Goal: Task Accomplishment & Management: Manage account settings

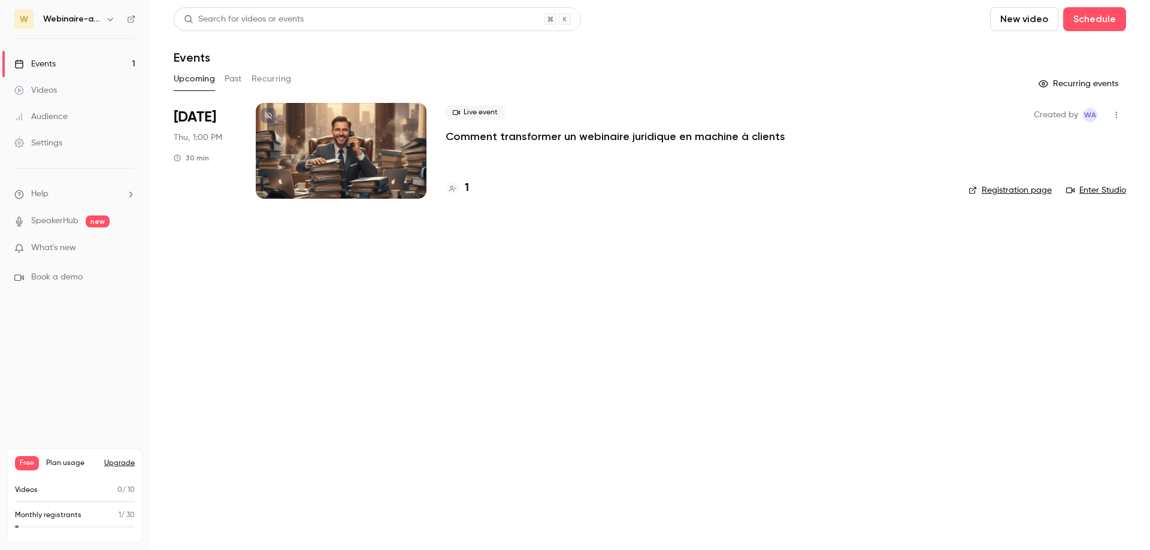
click at [111, 19] on icon "button" at bounding box center [110, 19] width 10 height 10
click at [75, 171] on div "Log out" at bounding box center [112, 172] width 137 height 12
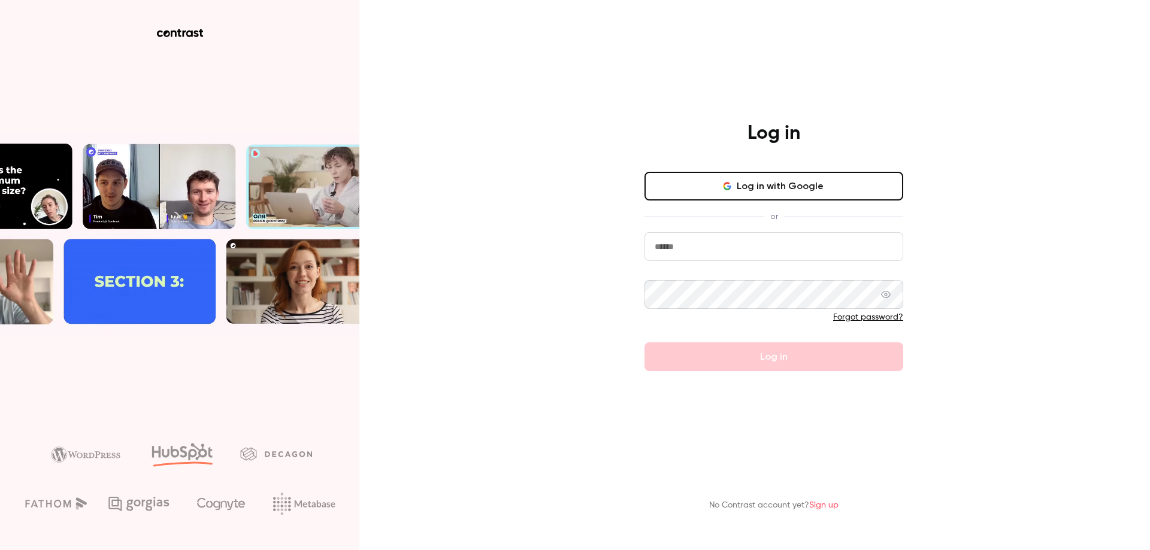
click at [767, 186] on button "Log in with Google" at bounding box center [773, 186] width 259 height 29
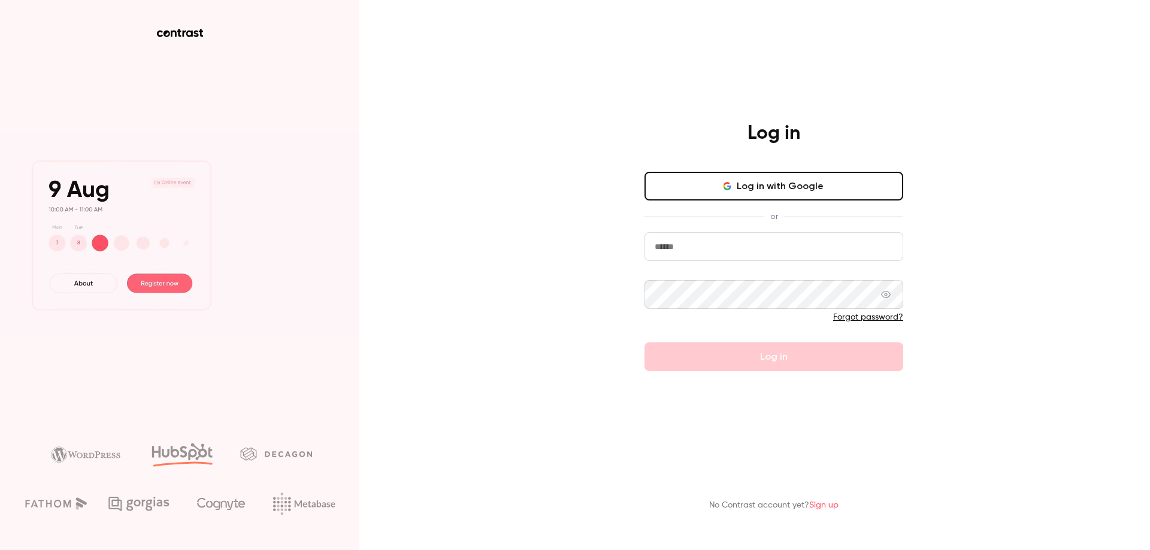
click at [747, 250] on input "email" at bounding box center [773, 246] width 259 height 29
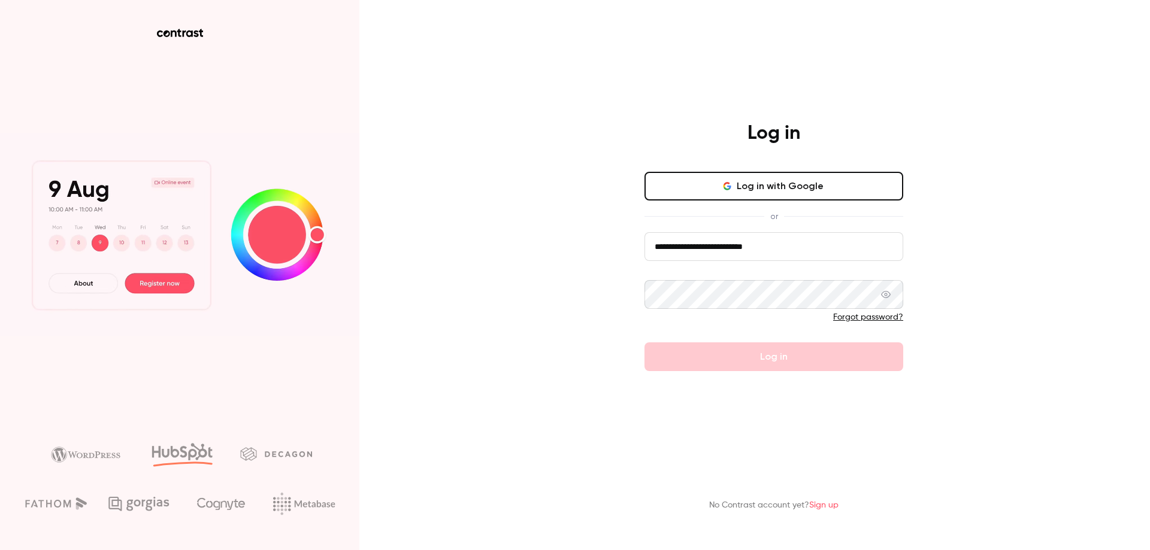
type input "**********"
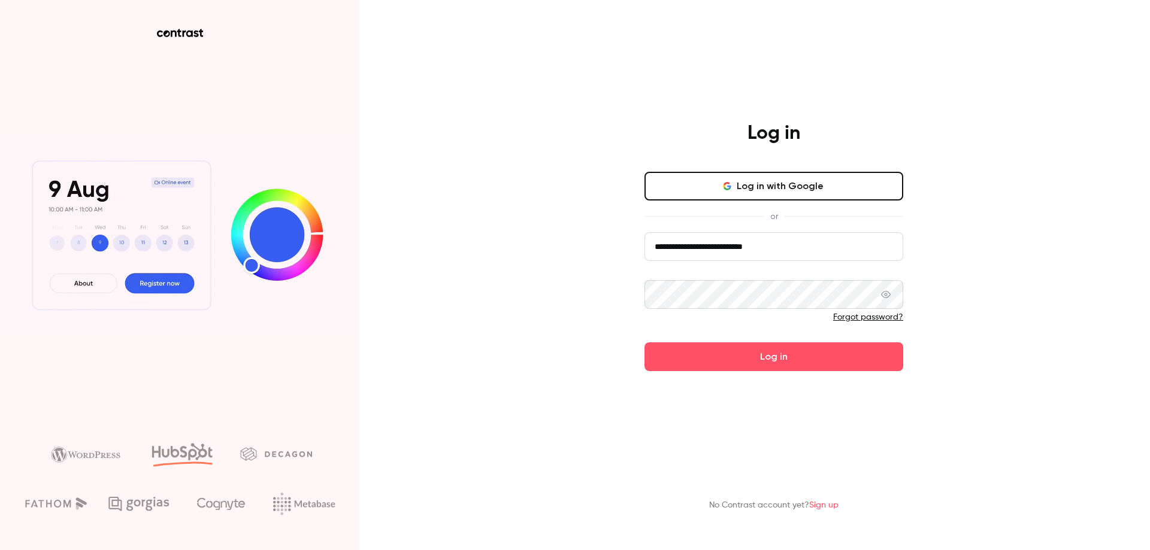
click at [644, 343] on button "Log in" at bounding box center [773, 357] width 259 height 29
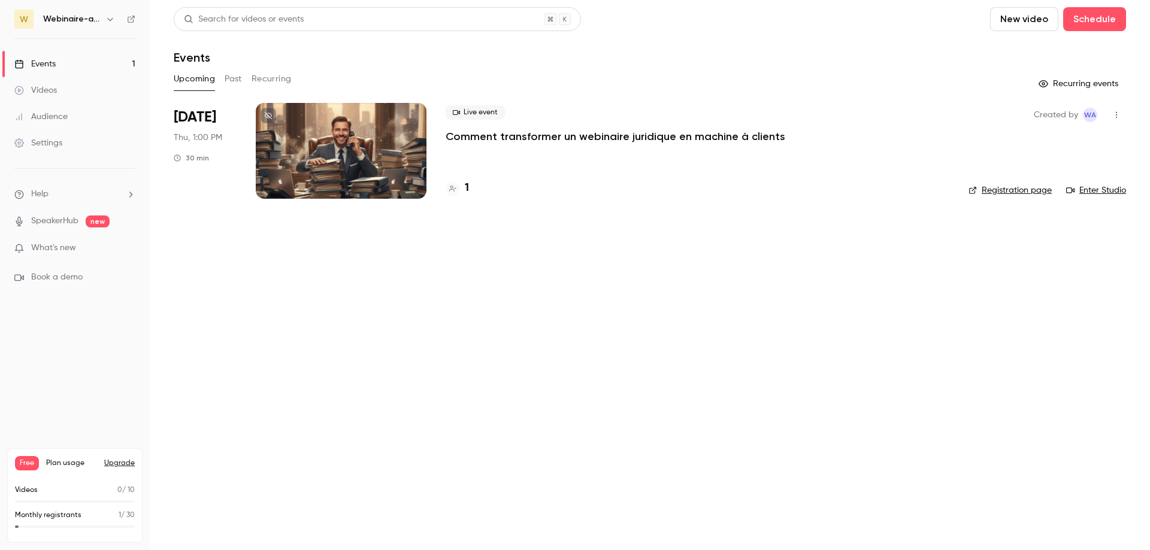
click at [99, 26] on div "Webinaire-avocats" at bounding box center [80, 19] width 74 height 14
click at [104, 21] on button "button" at bounding box center [110, 19] width 14 height 14
click at [68, 176] on div "Log out" at bounding box center [112, 172] width 137 height 12
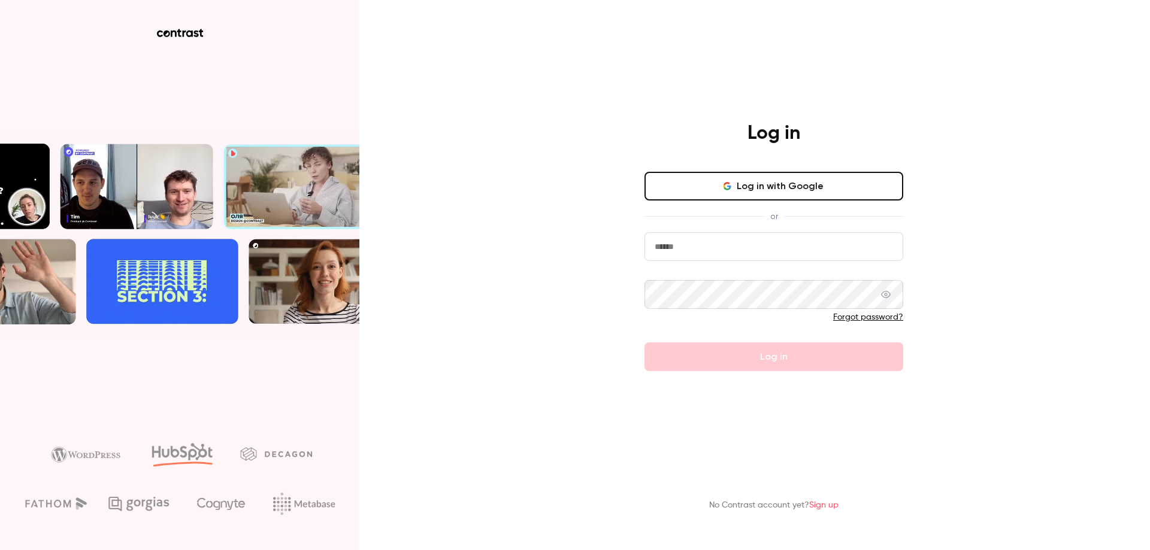
click at [814, 184] on button "Log in with Google" at bounding box center [773, 186] width 259 height 29
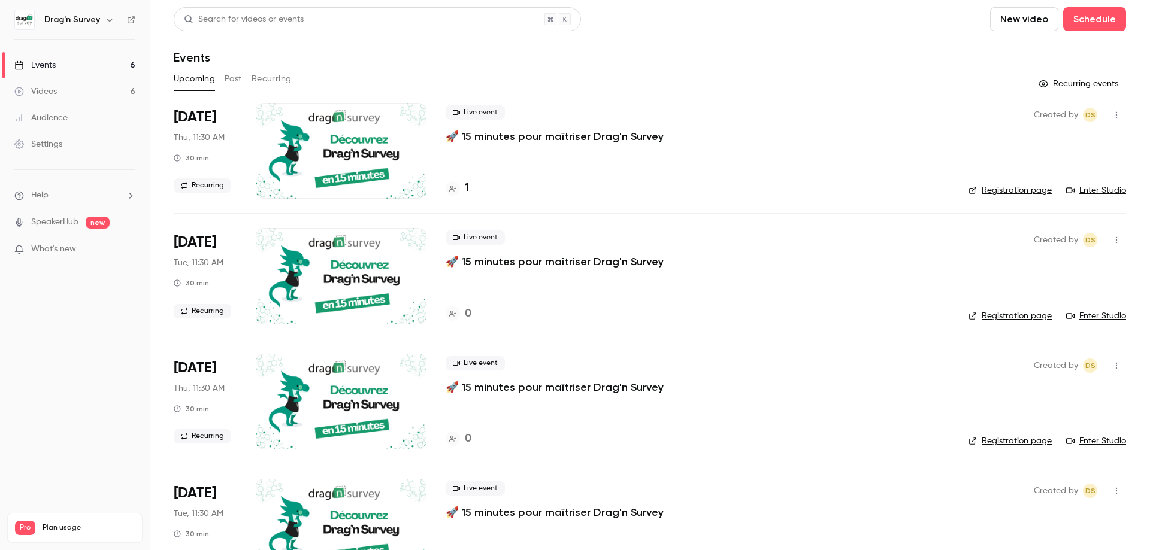
click at [1115, 192] on link "Enter Studio" at bounding box center [1096, 190] width 60 height 12
click at [468, 190] on h4 "2" at bounding box center [468, 188] width 6 height 16
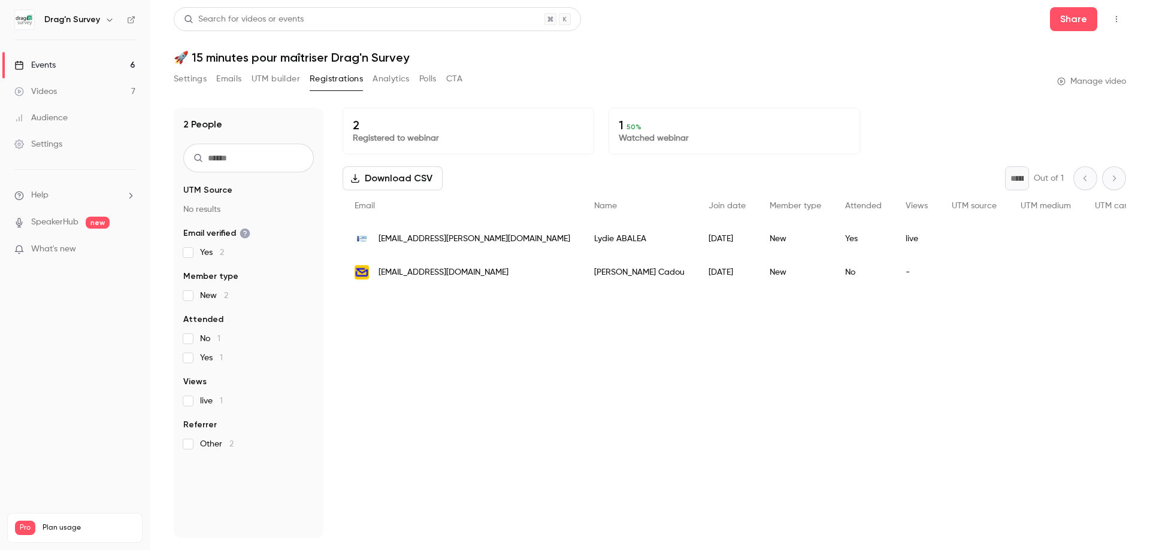
click at [52, 65] on div "Events" at bounding box center [34, 65] width 41 height 12
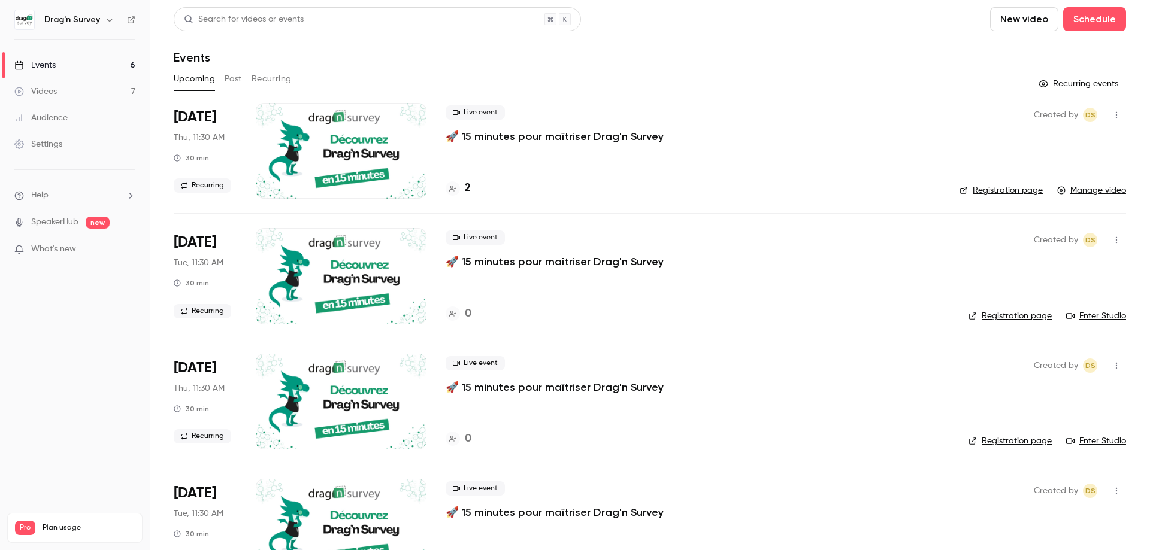
click at [1097, 187] on link "Manage video" at bounding box center [1091, 190] width 69 height 12
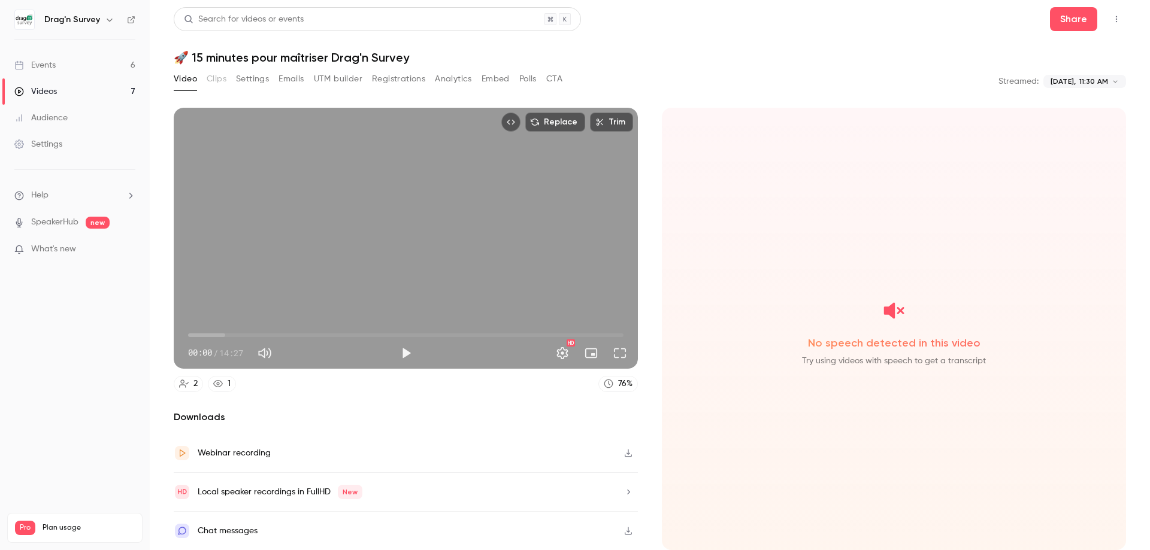
click at [74, 67] on link "Events 6" at bounding box center [75, 65] width 150 height 26
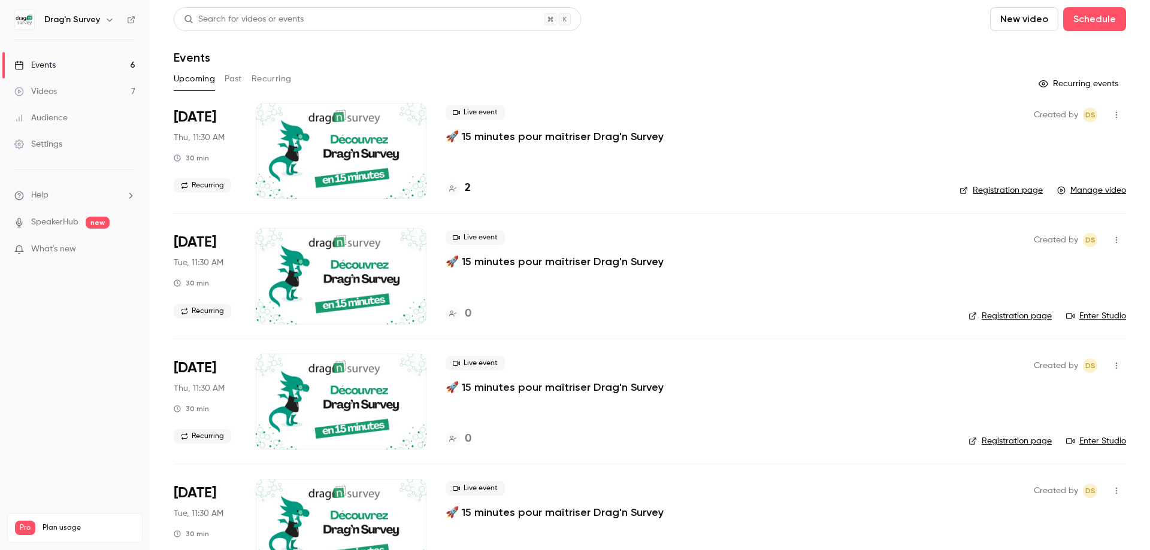
click at [1087, 319] on link "Enter Studio" at bounding box center [1096, 316] width 60 height 12
click at [63, 21] on h6 "Drag'n Survey" at bounding box center [72, 20] width 56 height 12
click at [110, 20] on icon "button" at bounding box center [110, 20] width 10 height 10
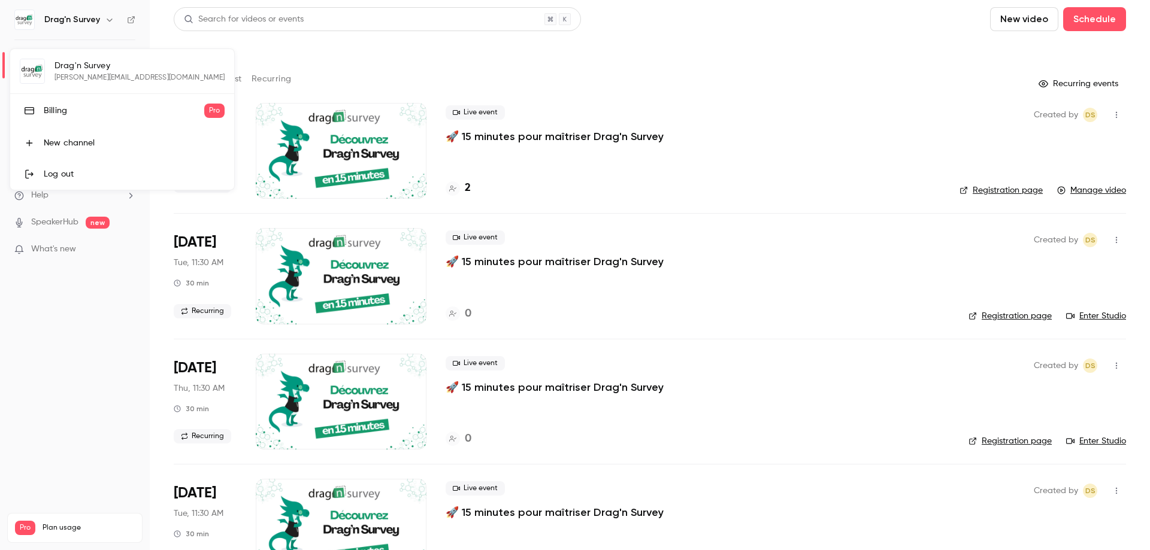
click at [84, 172] on div "Log out" at bounding box center [134, 174] width 181 height 12
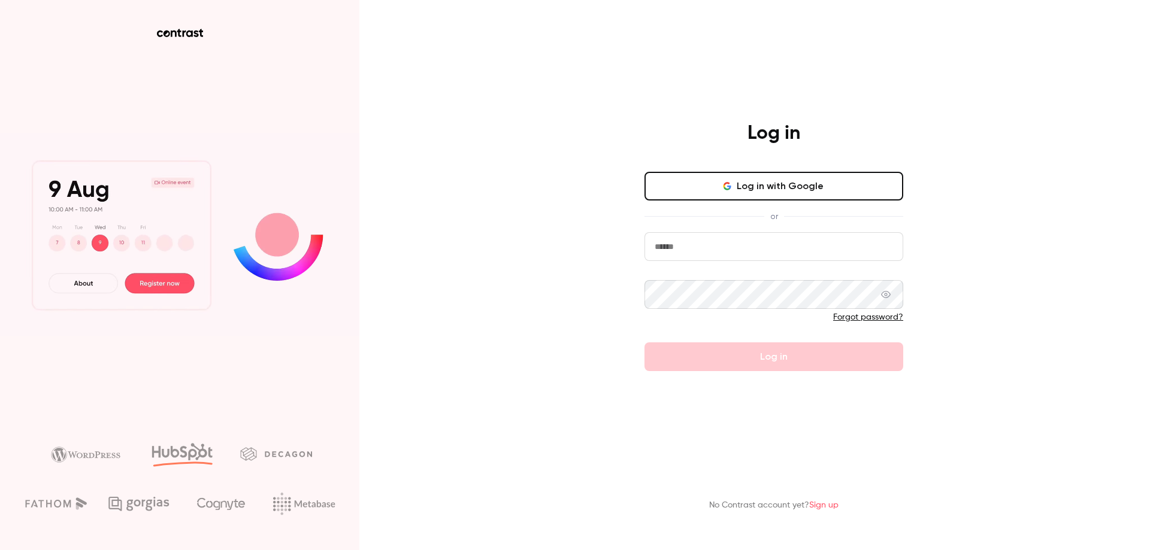
click at [784, 247] on input "email" at bounding box center [773, 246] width 259 height 29
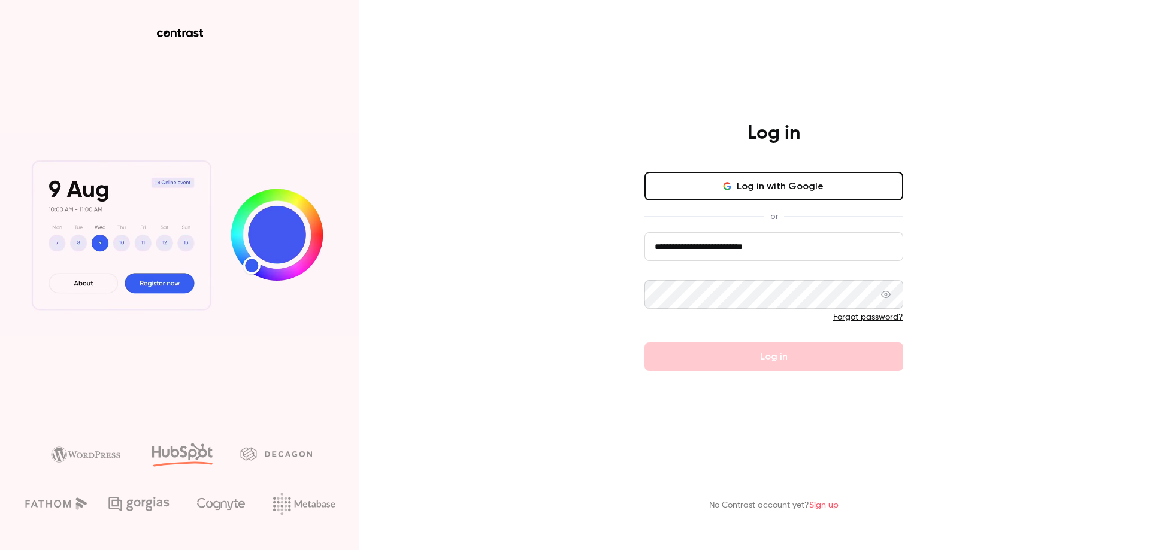
type input "**********"
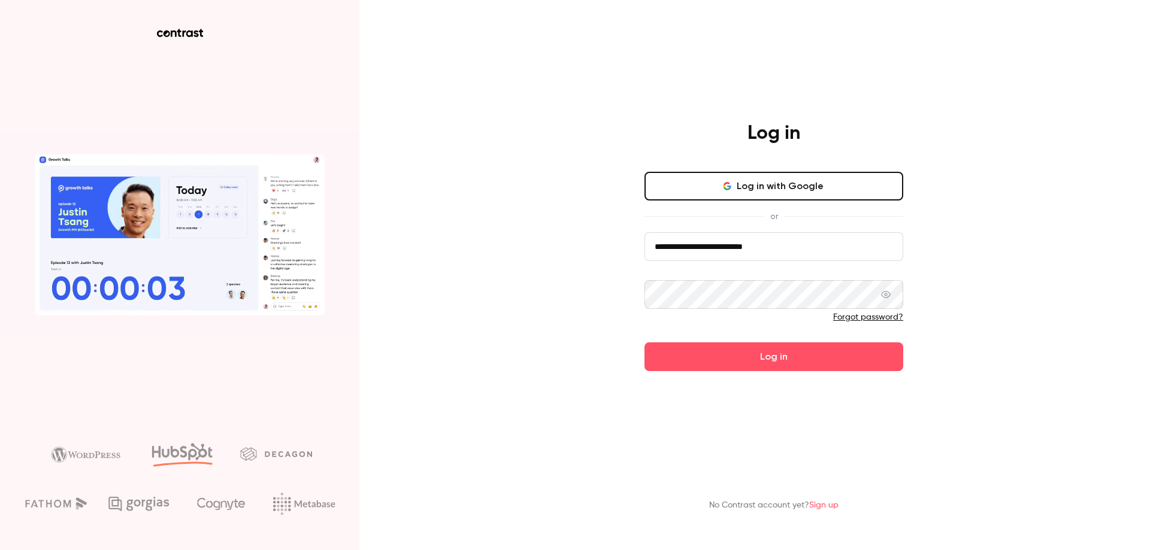
click at [644, 343] on button "Log in" at bounding box center [773, 357] width 259 height 29
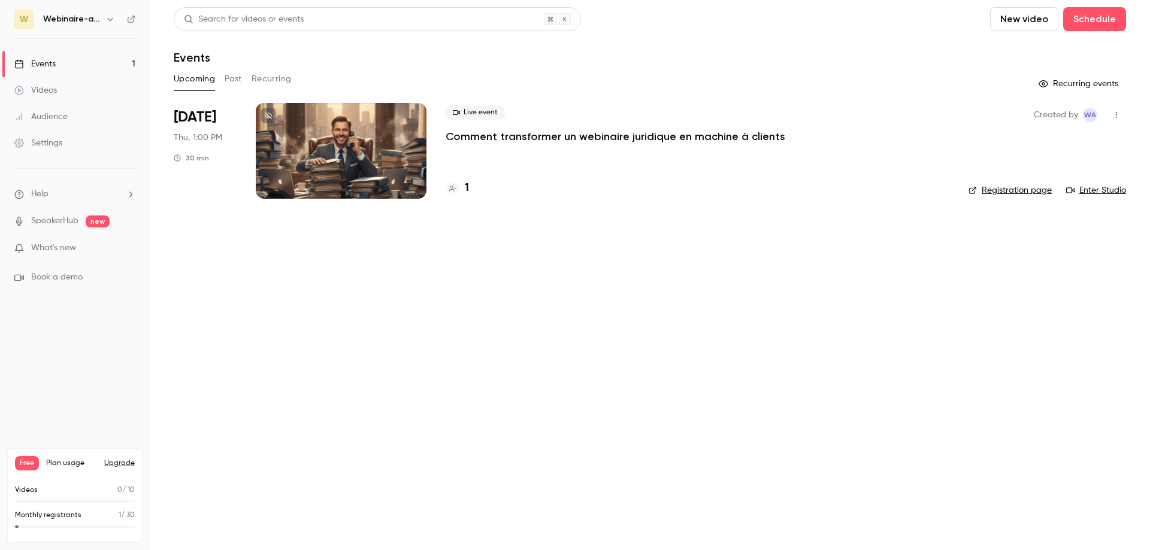
click at [46, 60] on div "Events" at bounding box center [34, 64] width 41 height 12
click at [622, 144] on div "Live event Comment transformer un webinaire juridique en machine à clients 1" at bounding box center [698, 151] width 504 height 96
click at [623, 140] on p "Comment transformer un webinaire juridique en machine à clients" at bounding box center [616, 136] width 340 height 14
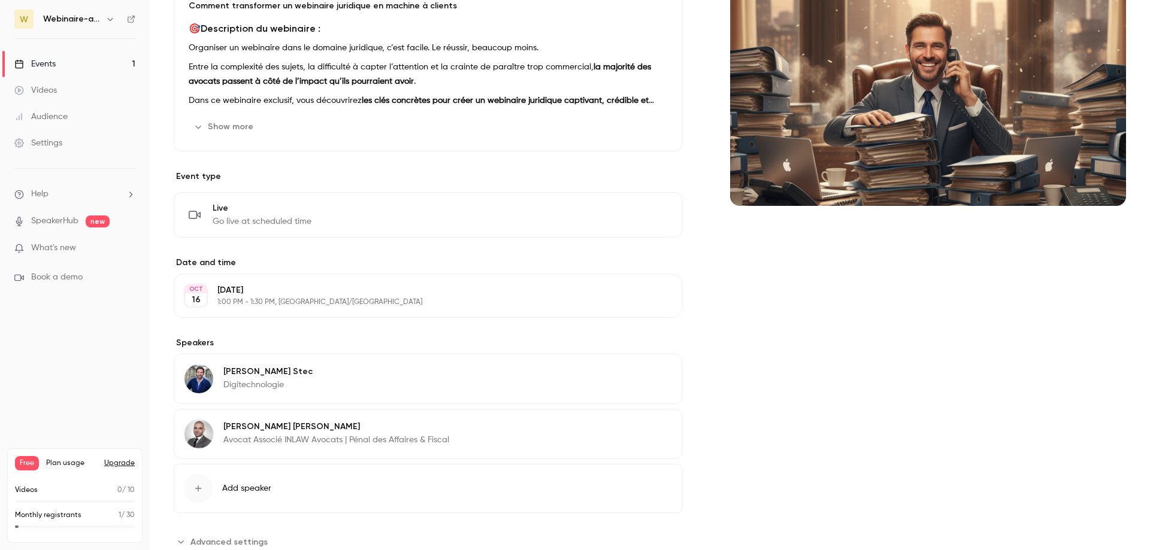
scroll to position [299, 0]
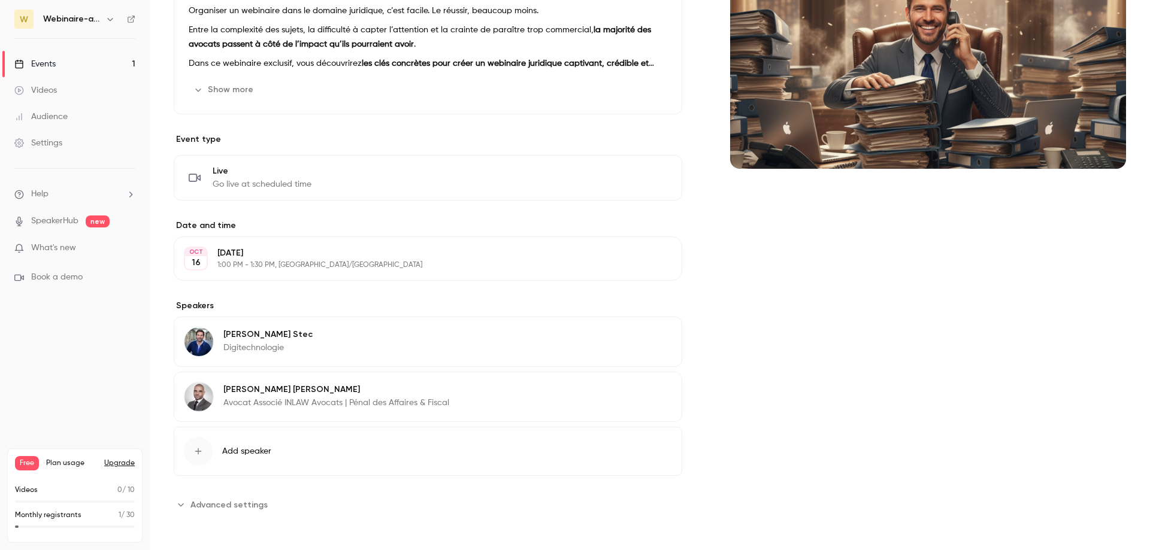
click at [634, 338] on icon "button" at bounding box center [639, 337] width 10 height 10
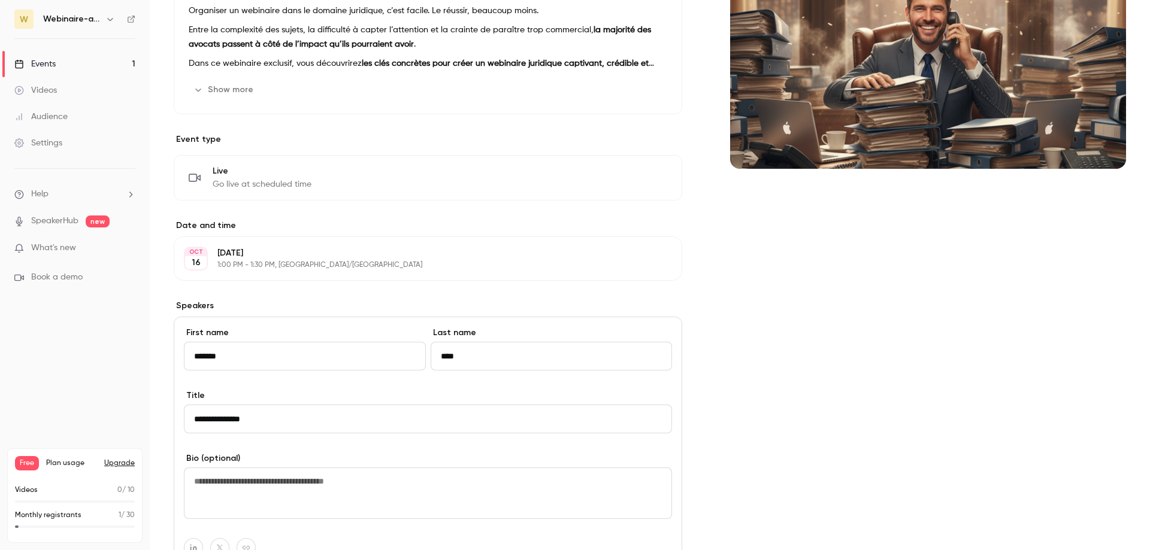
click at [193, 425] on input "**********" at bounding box center [428, 419] width 488 height 29
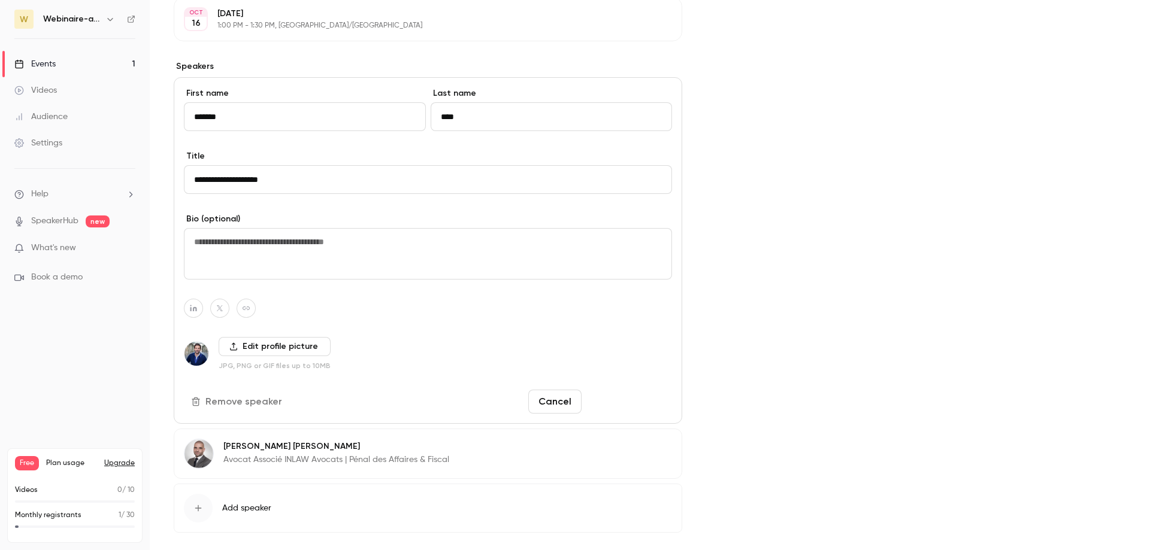
type input "**********"
click at [633, 406] on button "Save changes" at bounding box center [629, 402] width 86 height 24
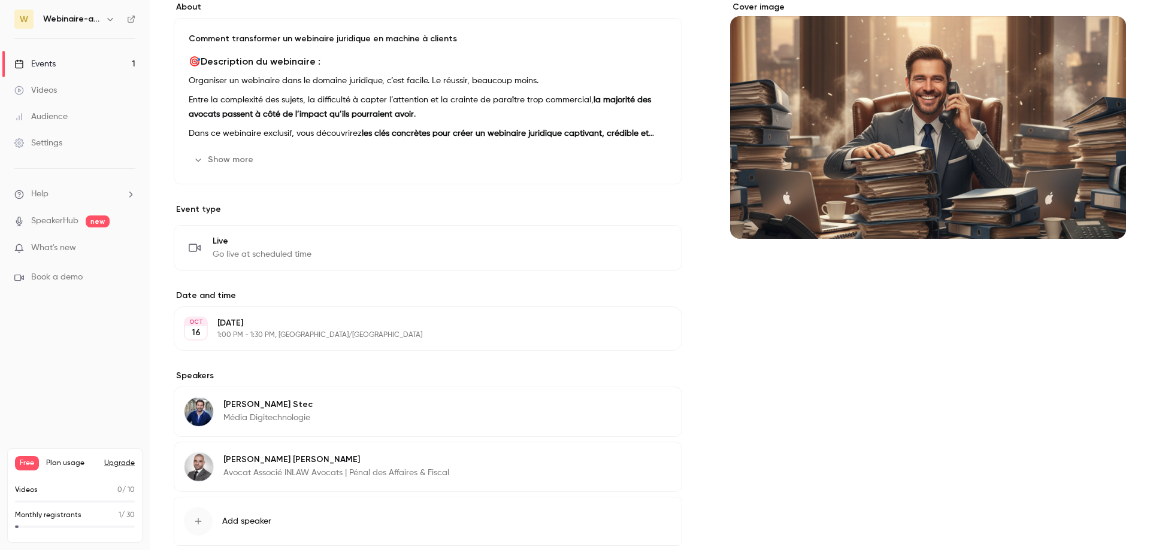
scroll to position [0, 0]
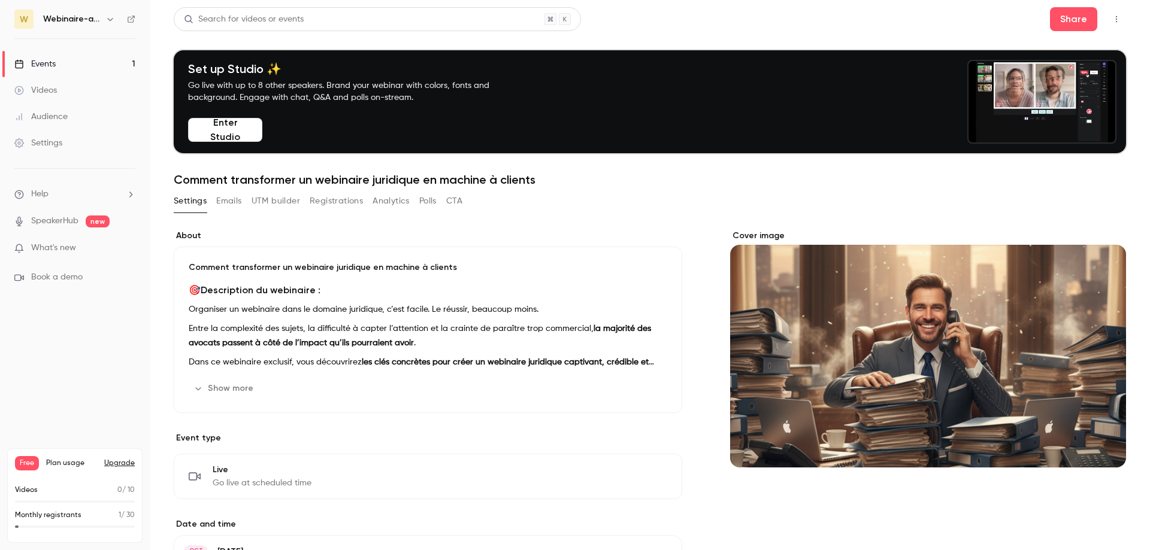
click at [31, 61] on div "Events" at bounding box center [34, 64] width 41 height 12
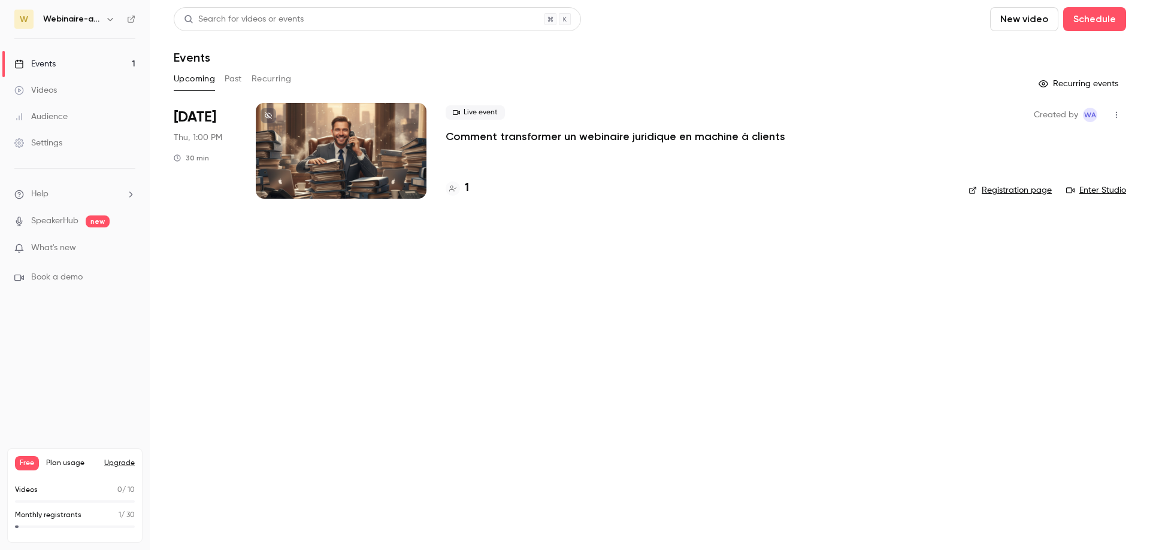
click at [41, 60] on div "Events" at bounding box center [34, 64] width 41 height 12
